Goal: Transaction & Acquisition: Register for event/course

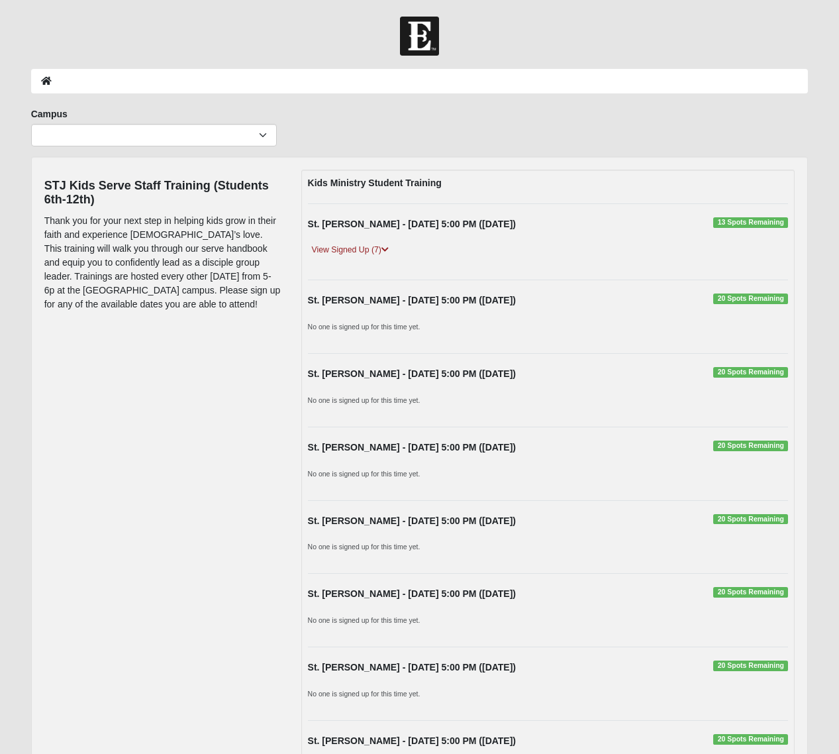
click at [442, 302] on strong "St. [PERSON_NAME] - [DATE] 5:00 PM ([DATE])" at bounding box center [412, 300] width 208 height 11
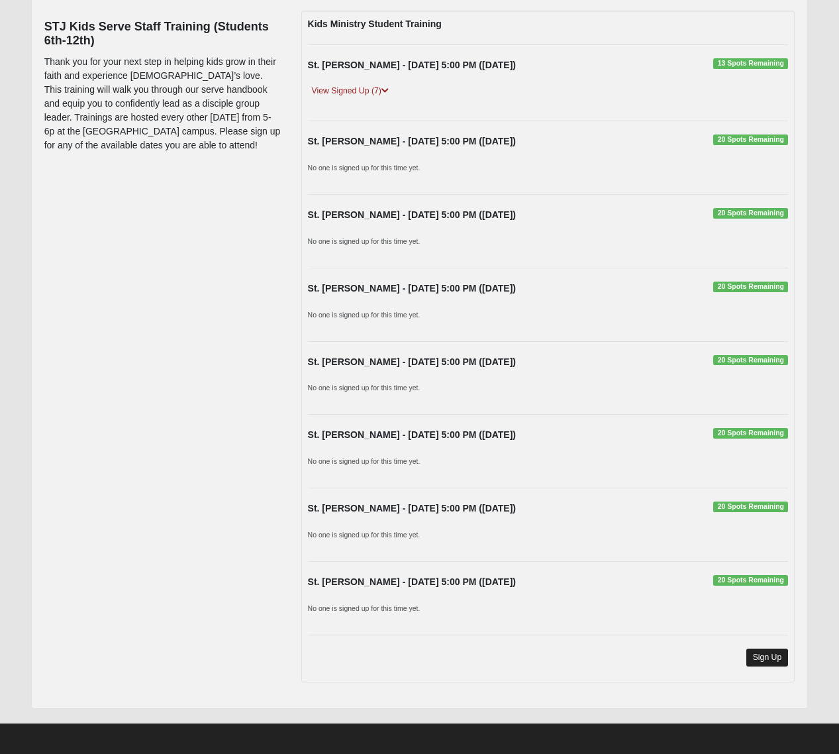
click at [777, 649] on link "Sign Up" at bounding box center [768, 658] width 42 height 18
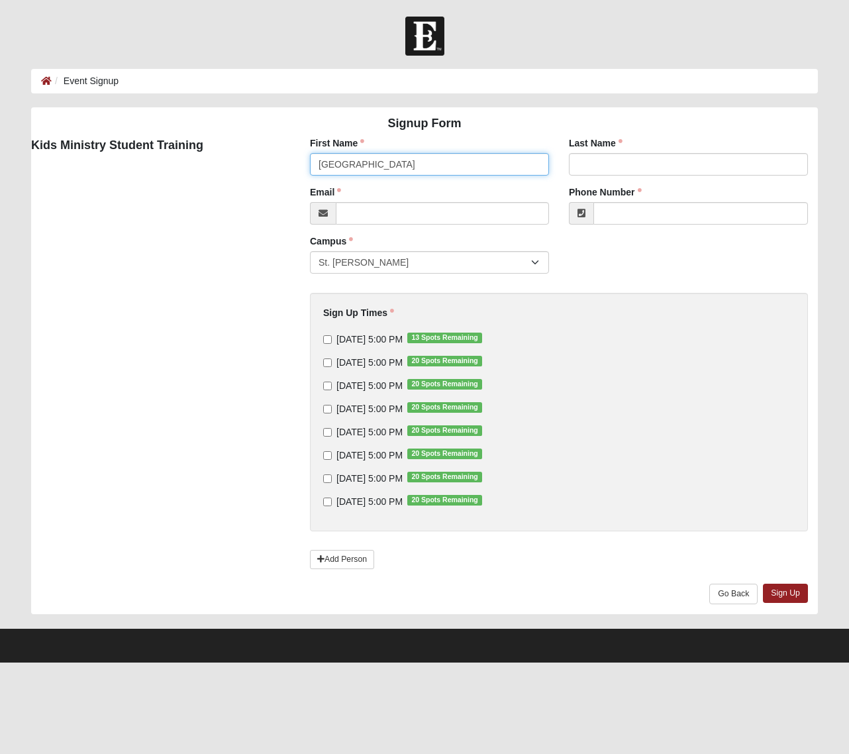
type input "[GEOGRAPHIC_DATA]"
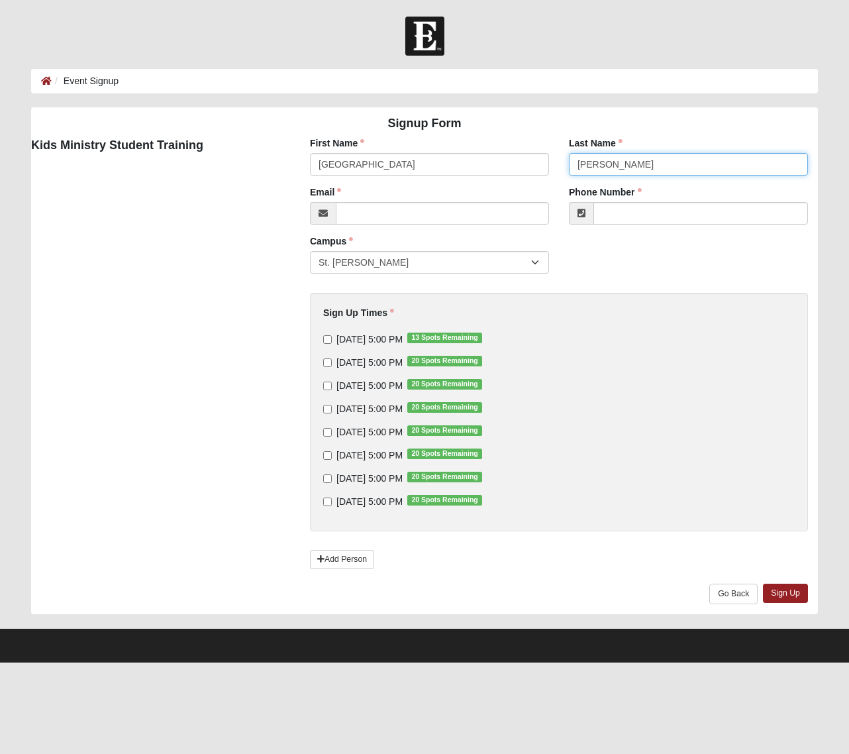
type input "[PERSON_NAME]"
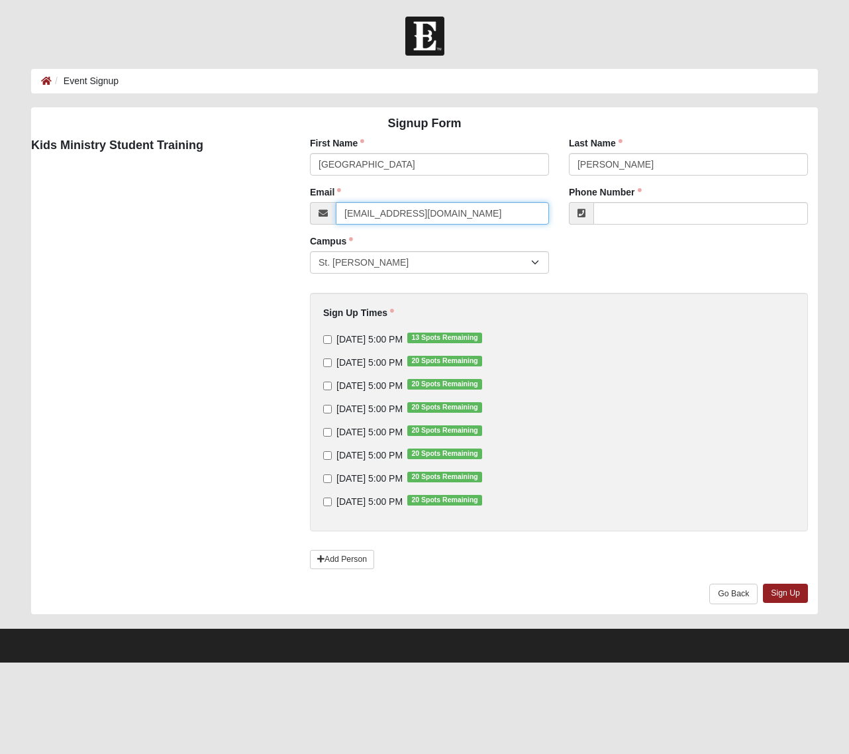
type input "[EMAIL_ADDRESS][DOMAIN_NAME]"
type input "[PHONE_NUMBER]"
click at [625, 273] on div "First Name [PERSON_NAME] First Name is required. Last Name [PERSON_NAME] Last N…" at bounding box center [559, 375] width 538 height 478
click at [325, 364] on input "[DATE] 5:00 PM 20 Spots Remaining" at bounding box center [327, 362] width 9 height 9
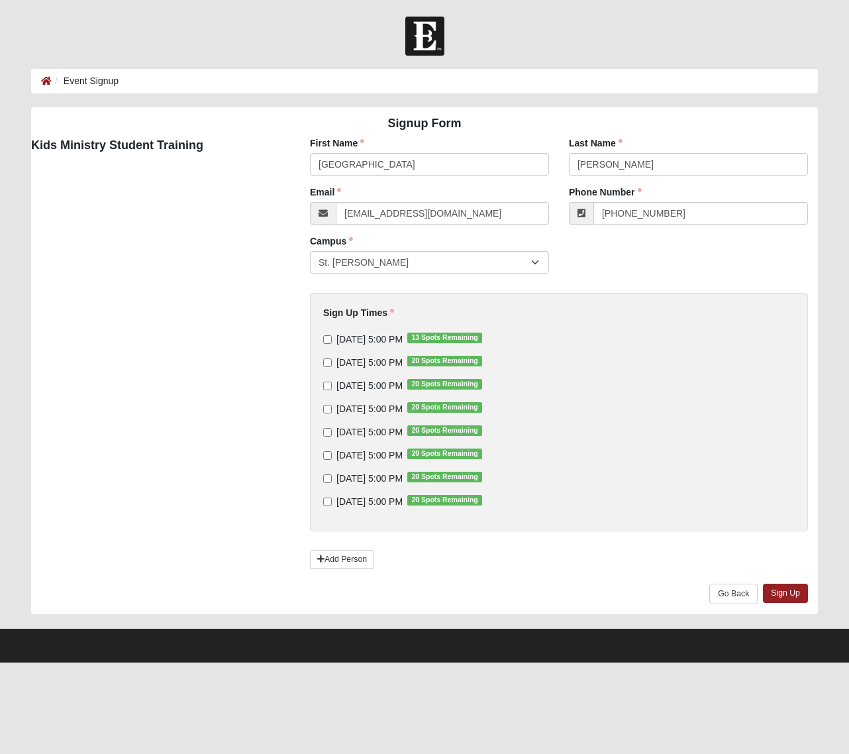
click at [329, 360] on input "[DATE] 5:00 PM 20 Spots Remaining" at bounding box center [327, 362] width 9 height 9
checkbox input "true"
click at [799, 590] on link "Sign Up" at bounding box center [785, 593] width 45 height 19
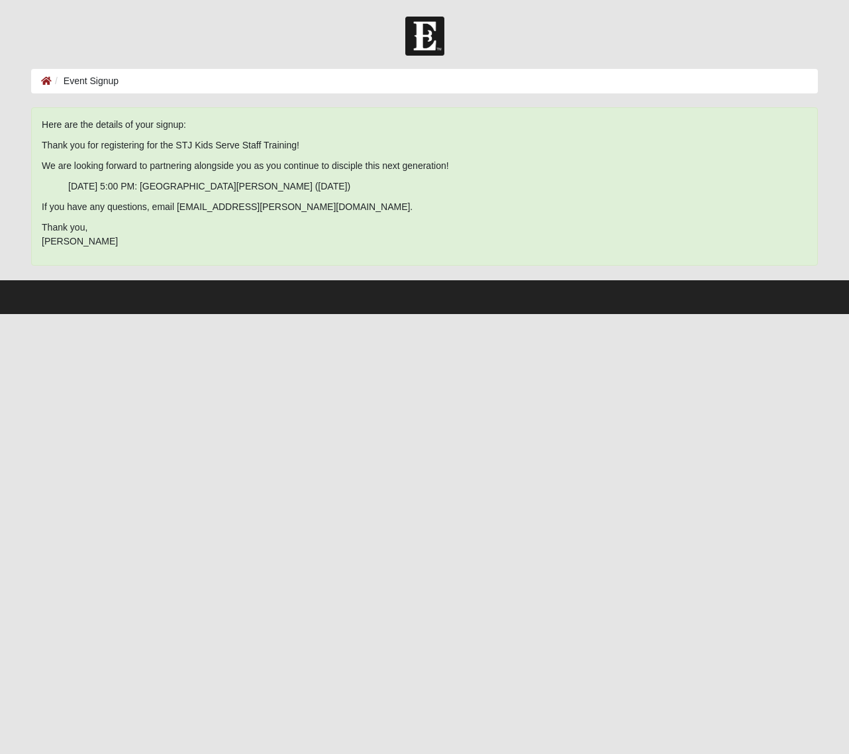
drag, startPoint x: 113, startPoint y: 242, endPoint x: 1, endPoint y: 109, distance: 174.0
click at [1, 109] on form "Log In Event Signup Event Signup Error Here are the details of your signup: Tha…" at bounding box center [424, 165] width 849 height 297
copy span "Here are the details of your signup: Thank you for registering for the STJ Kids…"
